Goal: Find specific page/section: Find specific page/section

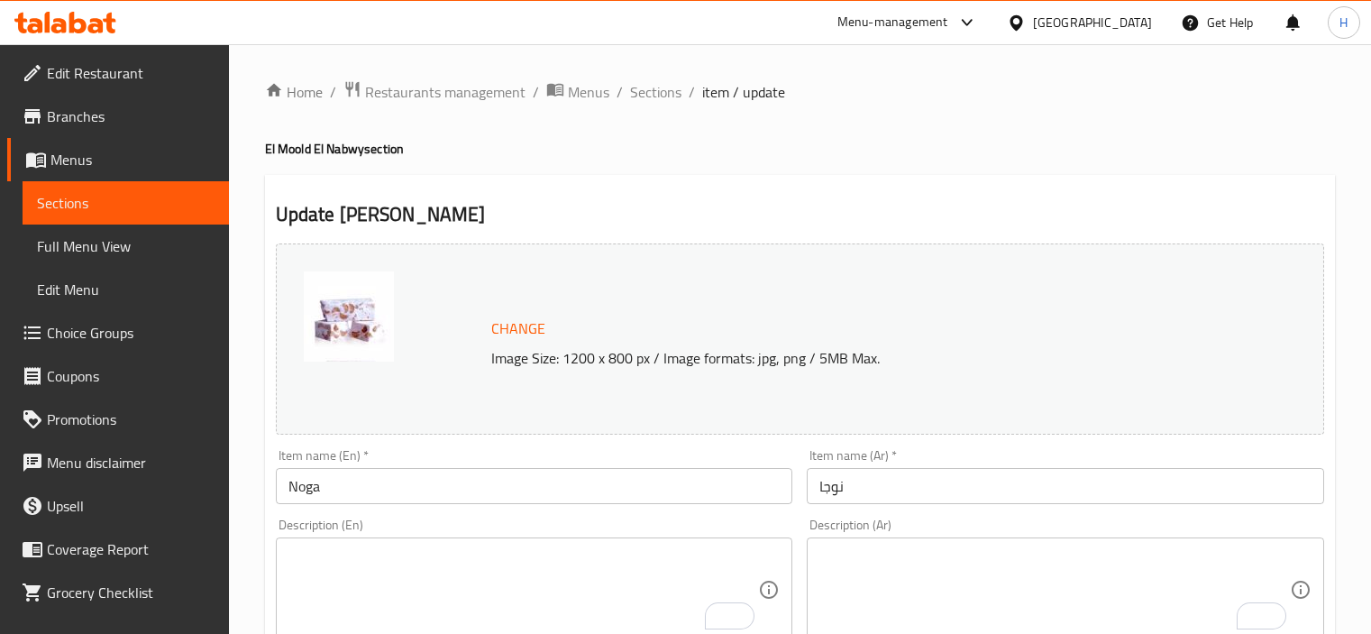
scroll to position [64, 0]
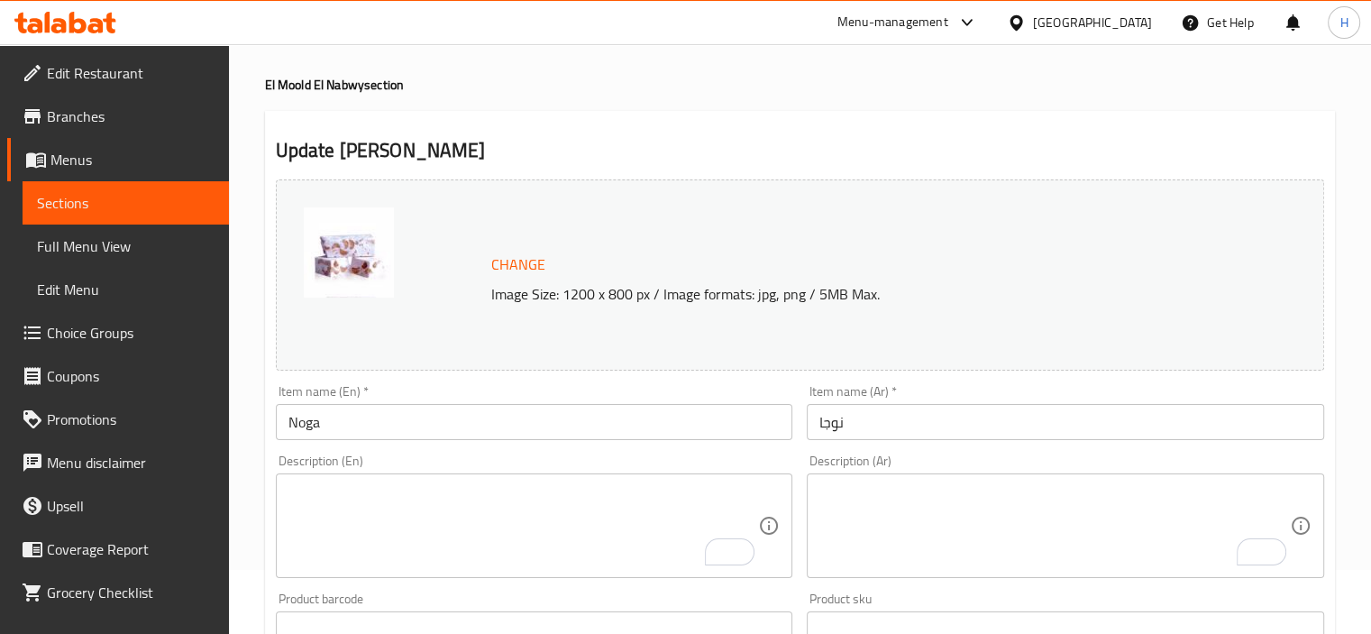
click at [96, 31] on icon at bounding box center [95, 25] width 15 height 15
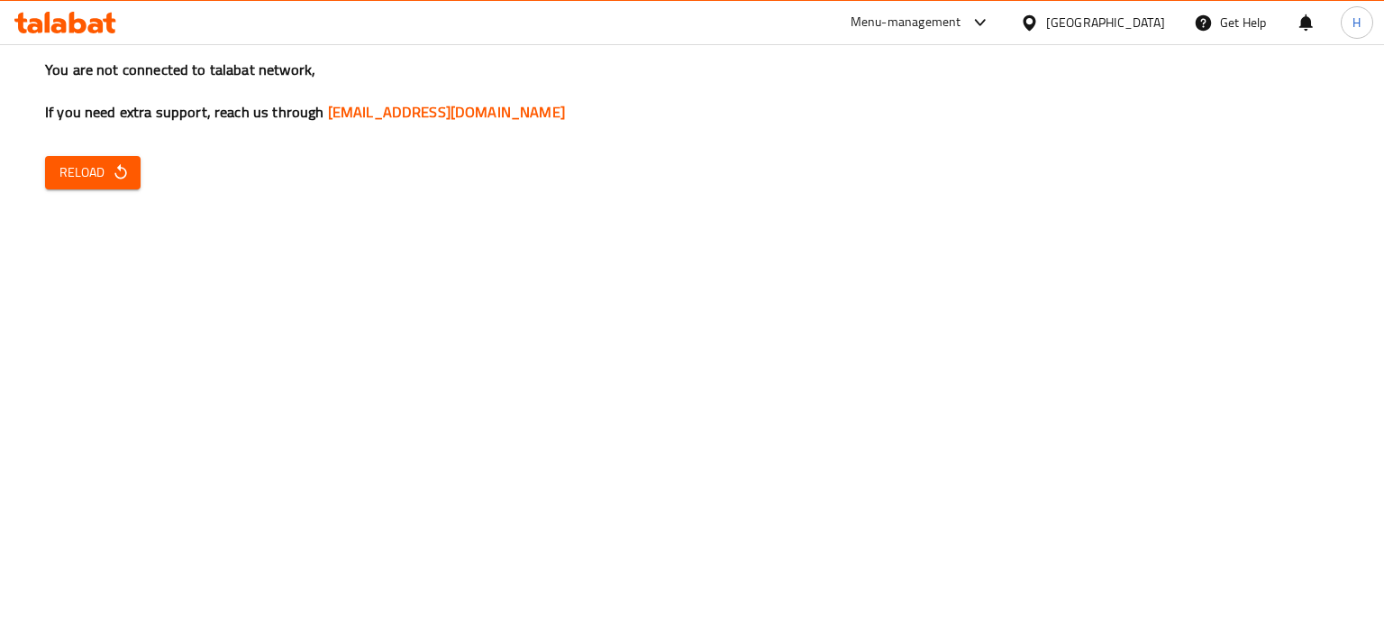
click at [1136, 241] on div "You are not connected to talabat network, If you need extra support, reach us t…" at bounding box center [692, 317] width 1384 height 634
click at [98, 178] on span "Reload" at bounding box center [92, 172] width 67 height 23
click at [87, 178] on span "Reload" at bounding box center [92, 172] width 67 height 23
click at [114, 169] on icon "button" at bounding box center [121, 172] width 18 height 18
click at [93, 175] on span "Reload" at bounding box center [92, 172] width 67 height 23
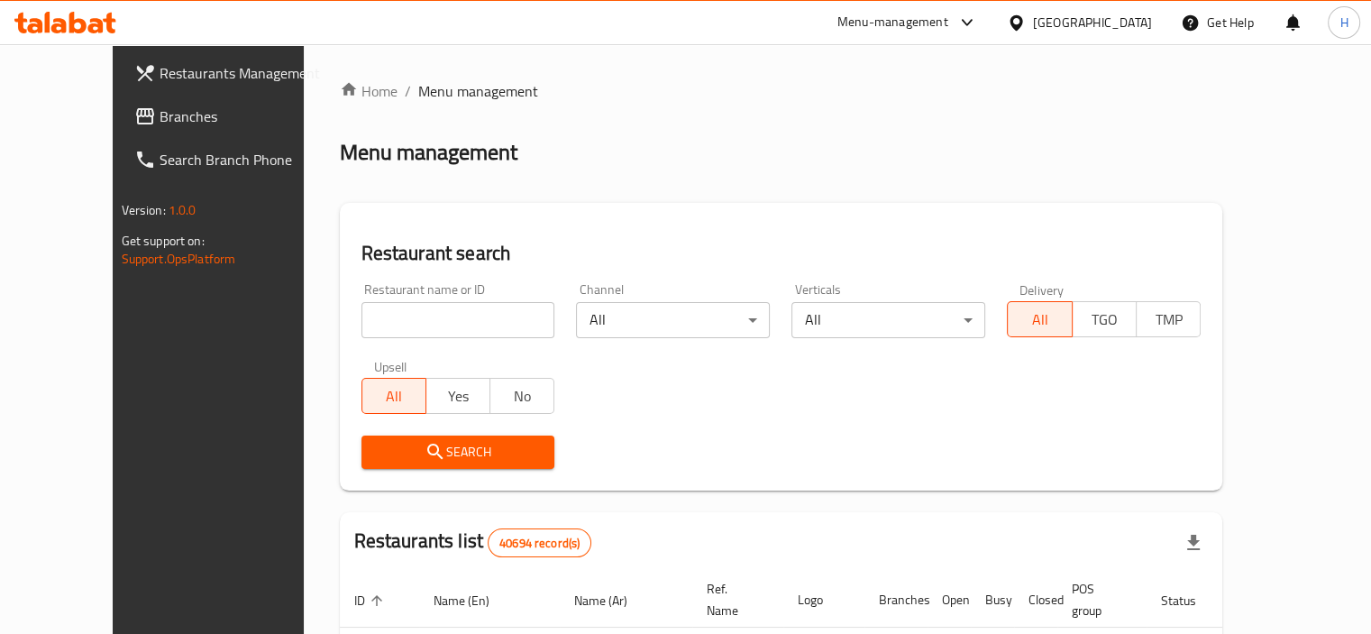
click at [1026, 21] on icon at bounding box center [1016, 23] width 19 height 19
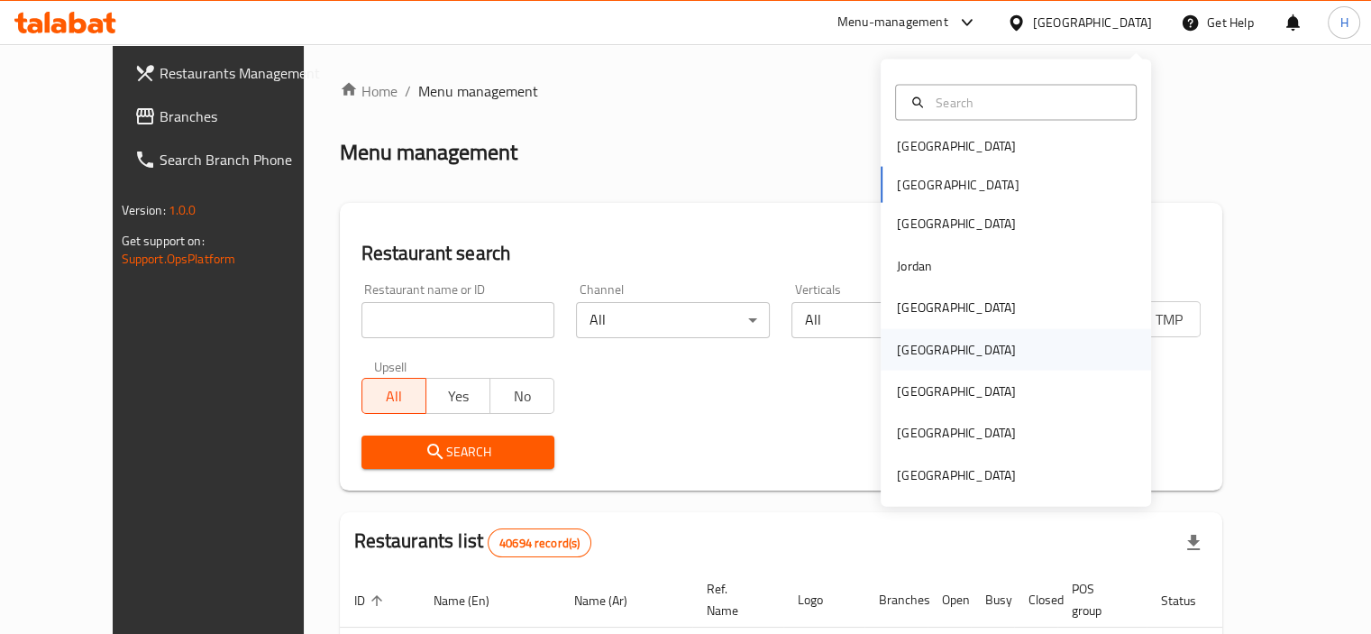
scroll to position [150, 0]
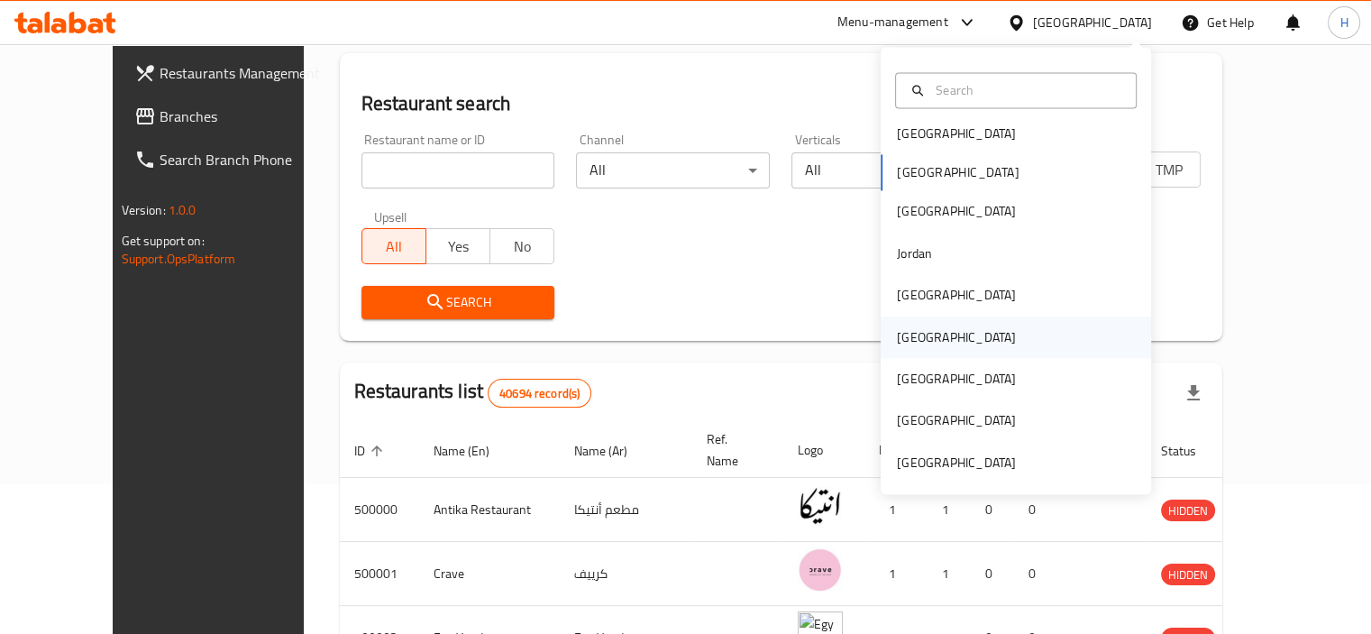
click at [912, 324] on div "[GEOGRAPHIC_DATA]" at bounding box center [956, 336] width 148 height 41
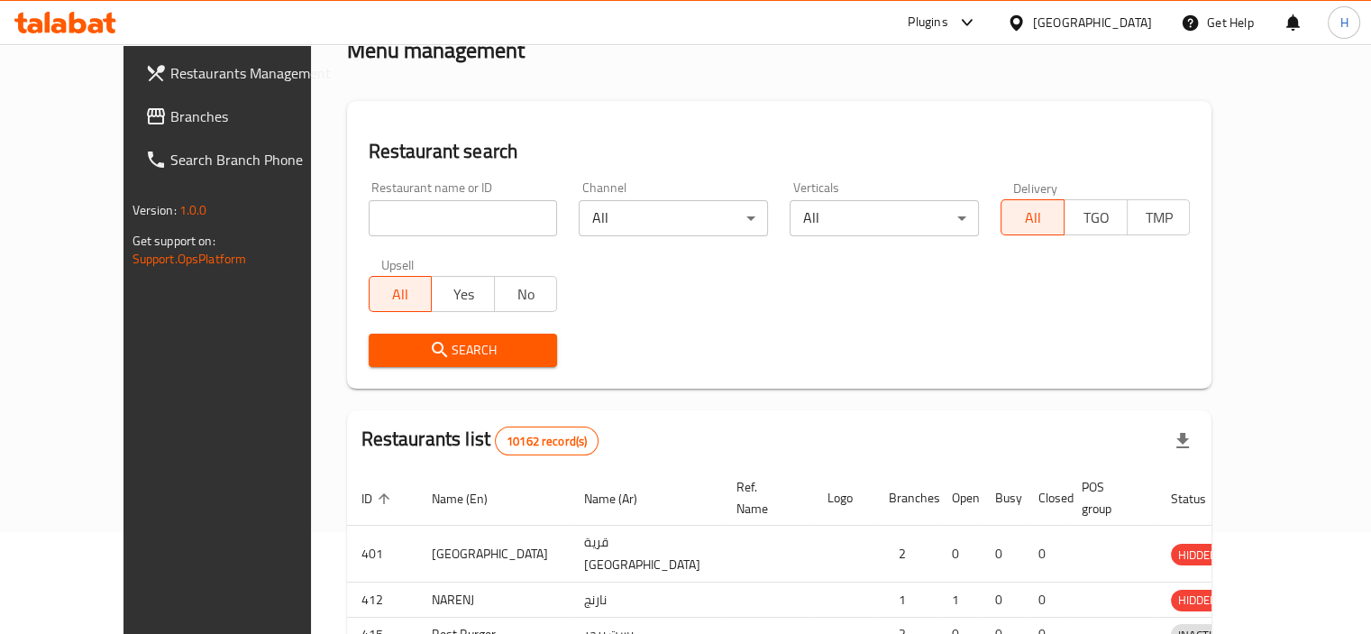
scroll to position [150, 0]
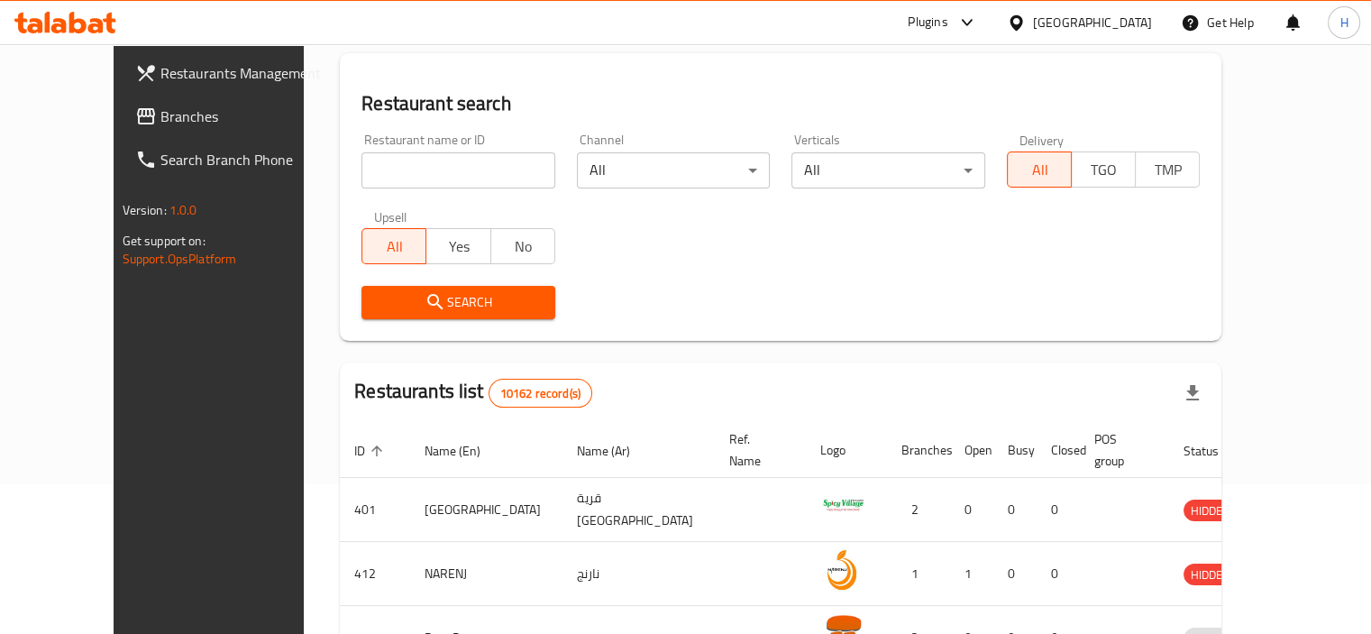
click at [160, 110] on span "Branches" at bounding box center [244, 116] width 168 height 22
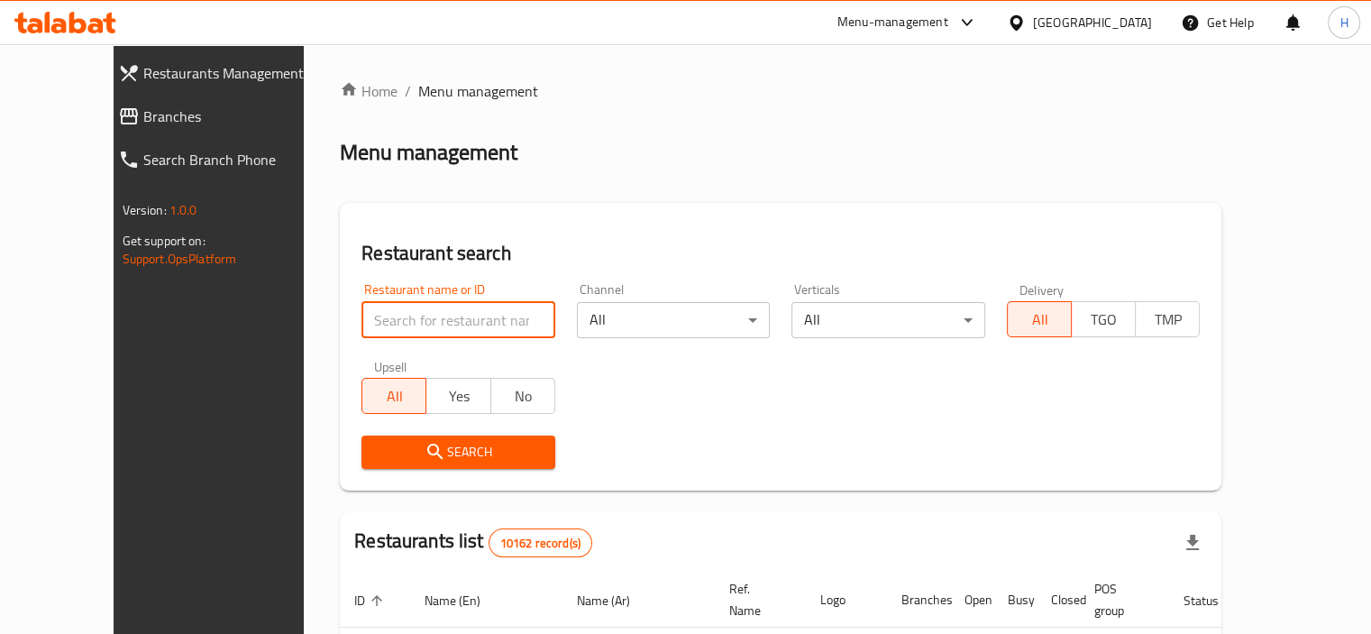
click at [464, 324] on input "search" at bounding box center [458, 320] width 194 height 36
paste input "697506"
type input "697506"
click at [461, 453] on span "Search" at bounding box center [458, 452] width 165 height 23
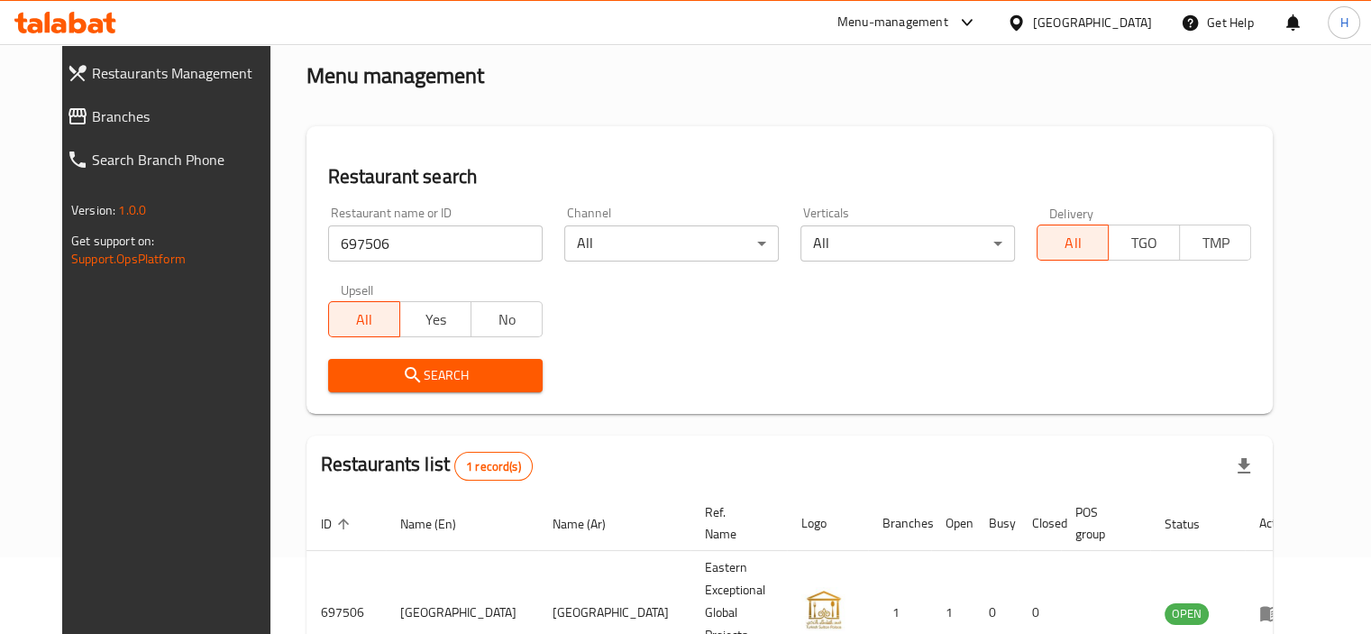
scroll to position [155, 0]
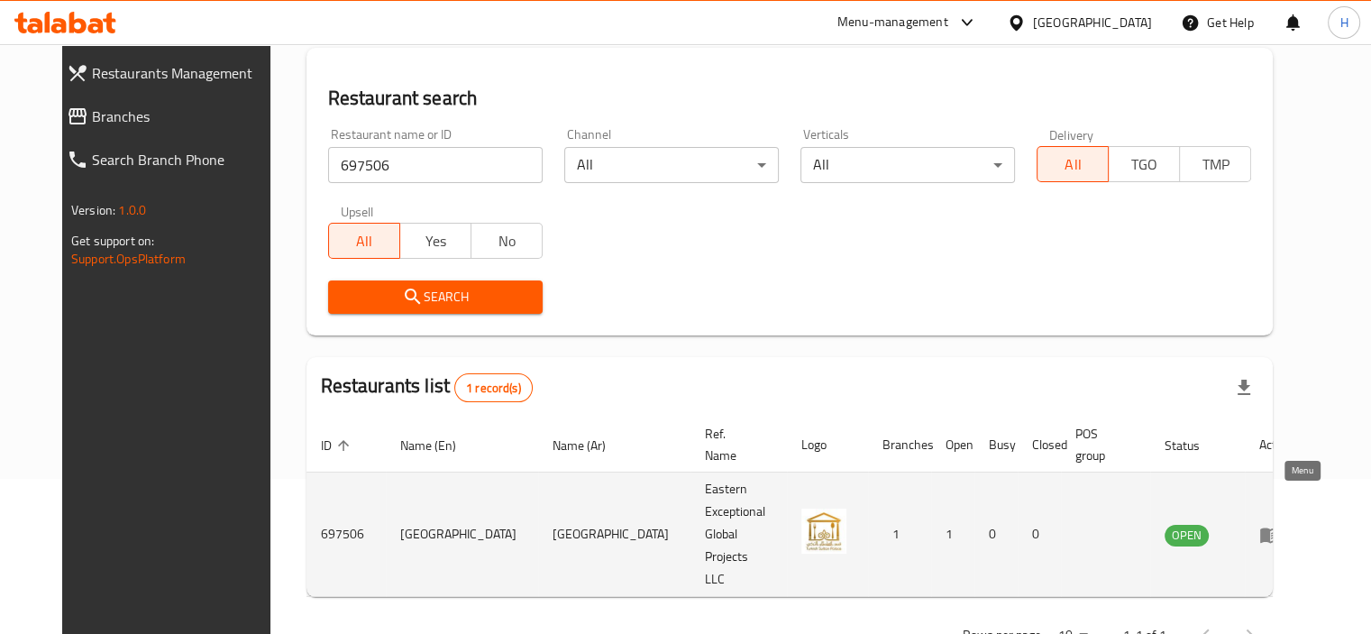
click at [1280, 527] on icon "enhanced table" at bounding box center [1270, 534] width 20 height 15
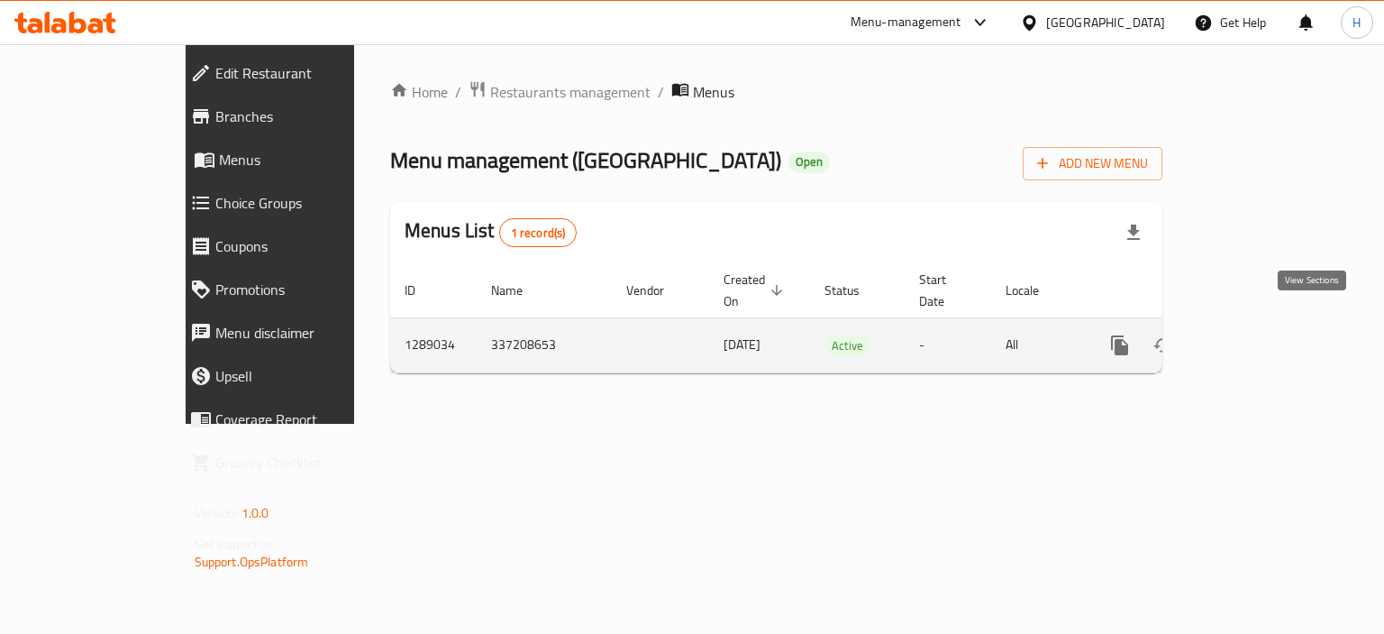
click at [1258, 337] on icon "enhanced table" at bounding box center [1250, 345] width 16 height 16
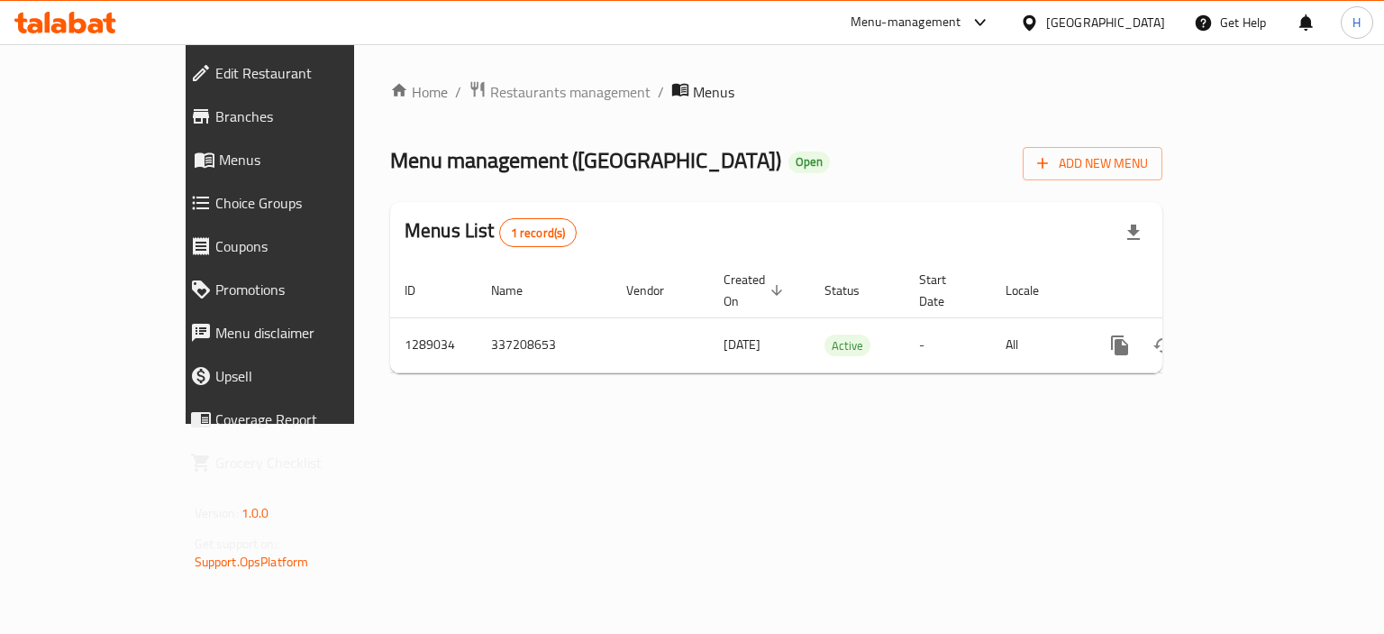
click at [83, 17] on icon at bounding box center [65, 23] width 102 height 22
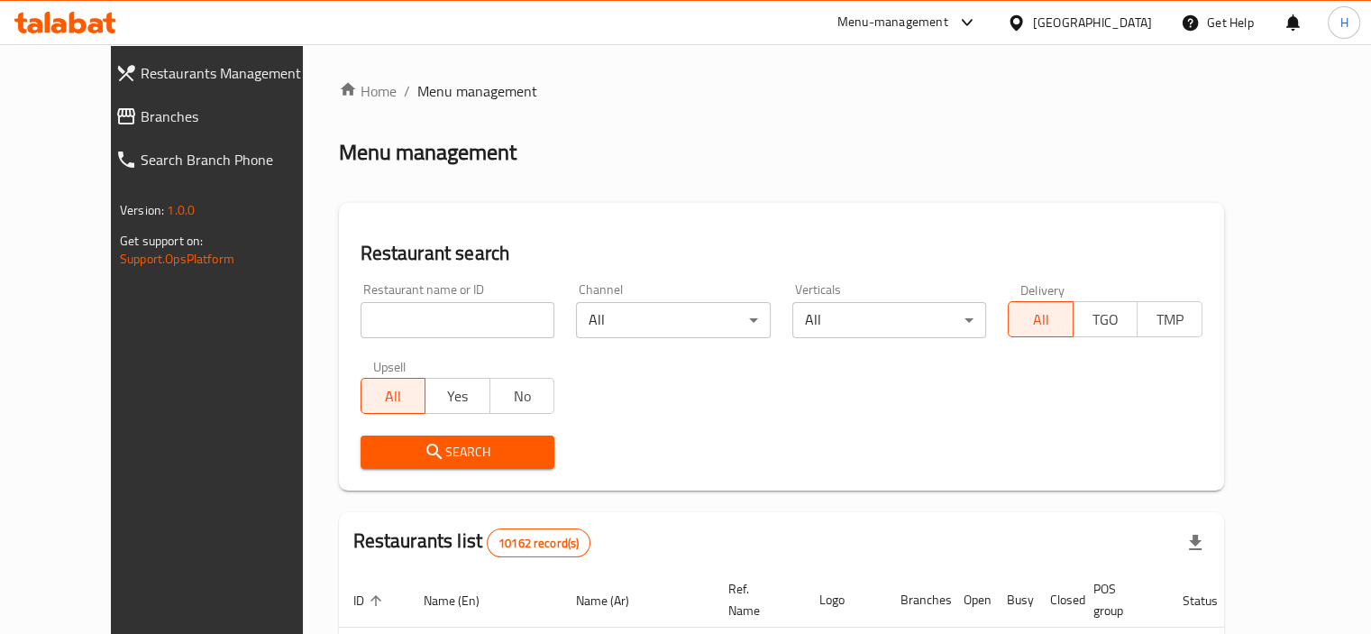
click at [663, 172] on div "Home / Menu management Menu management Restaurant search Restaurant name or ID …" at bounding box center [781, 624] width 885 height 1088
click at [141, 107] on span "Branches" at bounding box center [233, 116] width 185 height 22
